Goal: Information Seeking & Learning: Learn about a topic

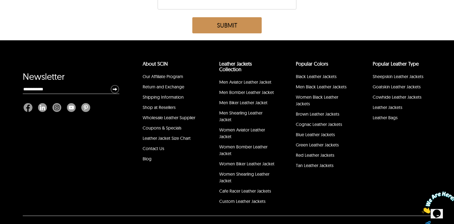
scroll to position [1748, 0]
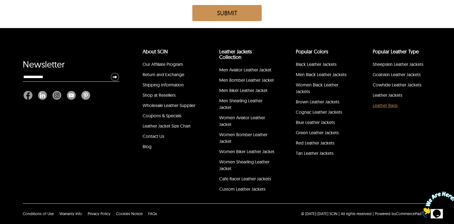
click at [387, 106] on link "Leather Bags" at bounding box center [385, 105] width 25 height 6
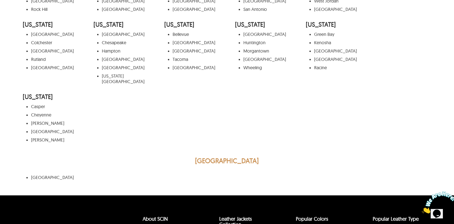
scroll to position [3327, 0]
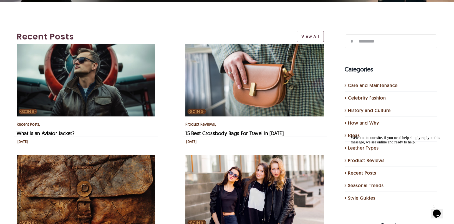
scroll to position [139, 0]
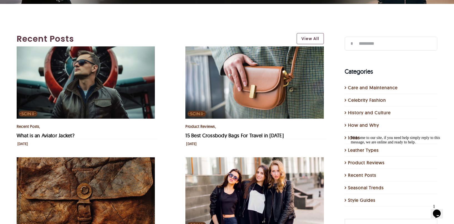
click at [138, 112] on img "What is an Aviator Jacket?" at bounding box center [86, 82] width 138 height 72
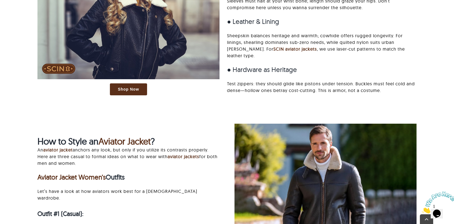
scroll to position [860, 0]
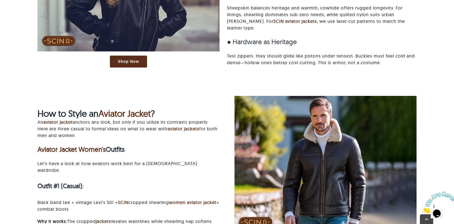
drag, startPoint x: 296, startPoint y: 132, endPoint x: 268, endPoint y: 104, distance: 39.3
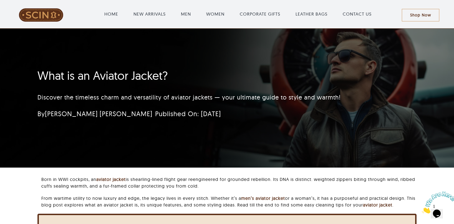
scroll to position [0, 0]
